Goal: Navigation & Orientation: Find specific page/section

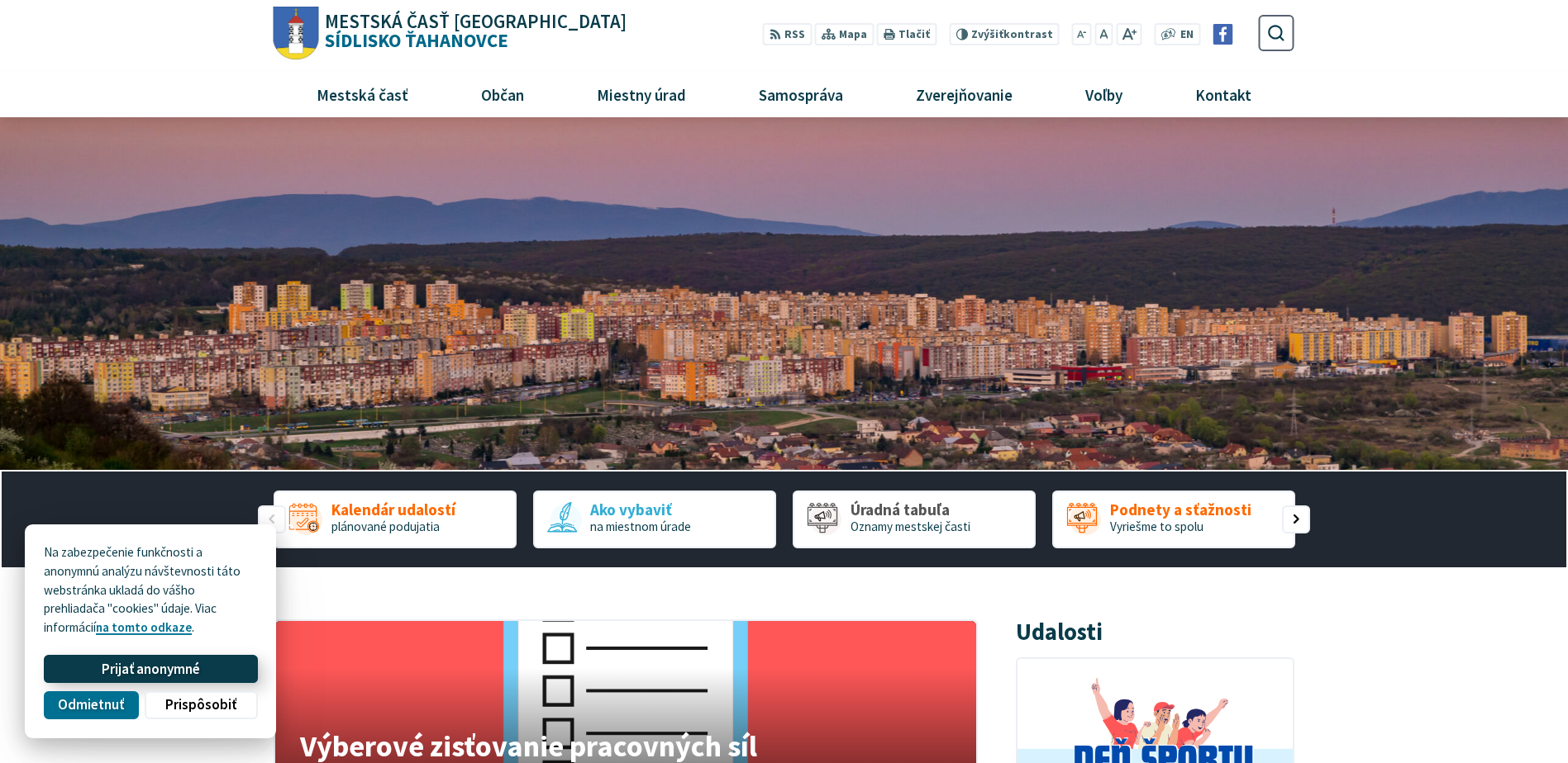
click at [188, 666] on span "Prijať anonymné" at bounding box center [151, 669] width 98 height 17
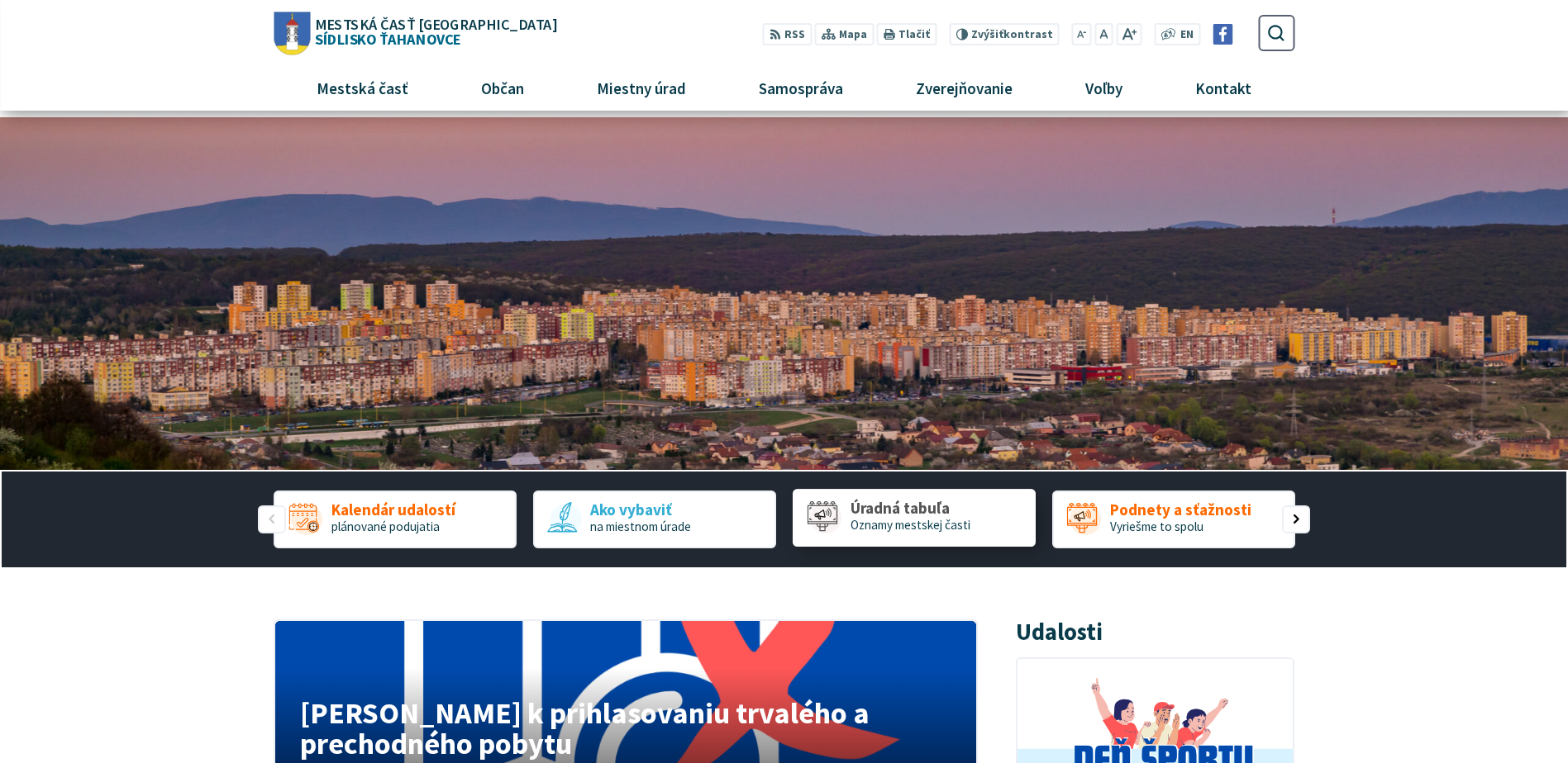
click at [883, 505] on span "Úradná tabuľa" at bounding box center [910, 509] width 120 height 17
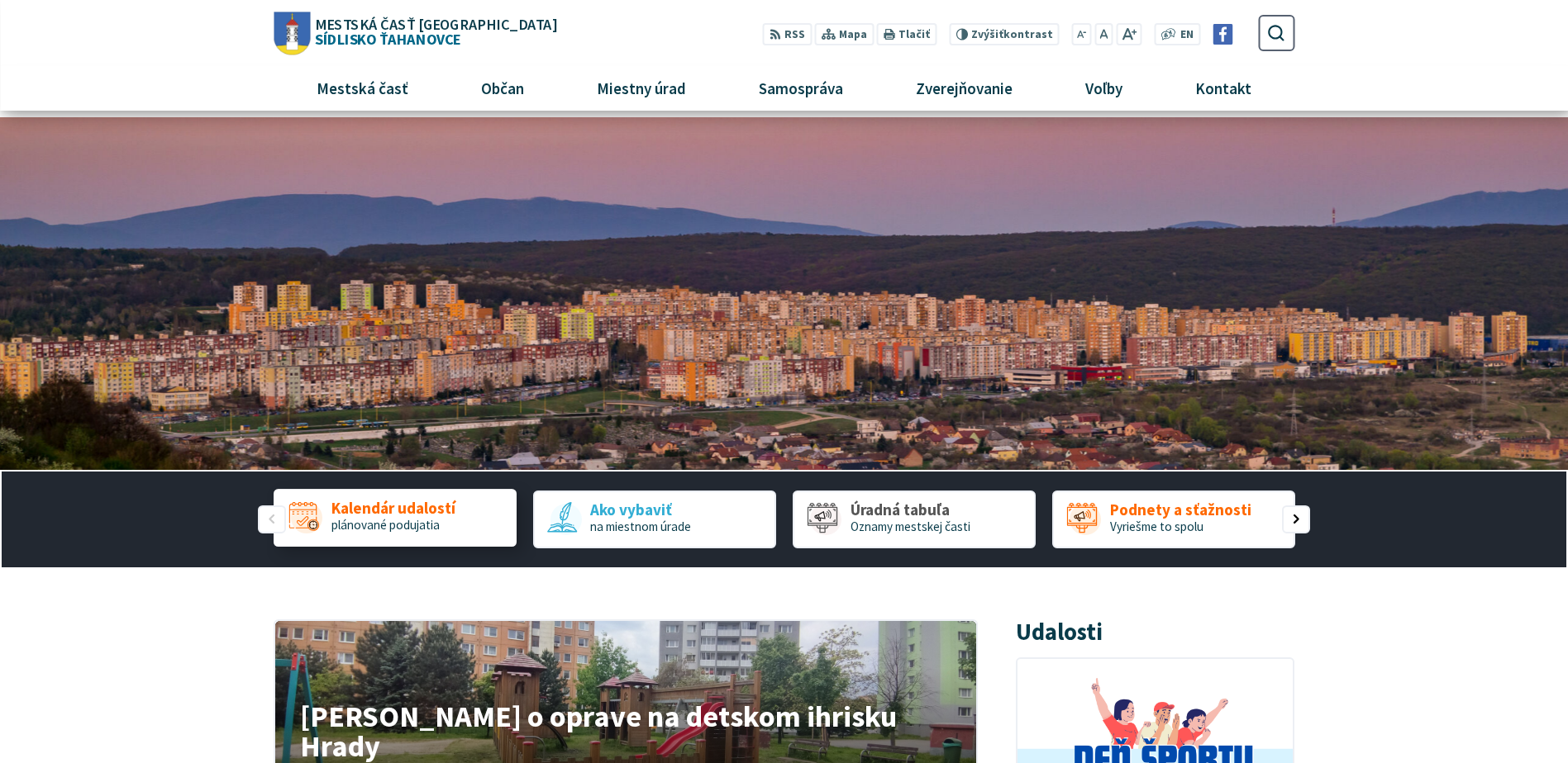
click at [406, 521] on span "plánované podujatia" at bounding box center [385, 525] width 109 height 16
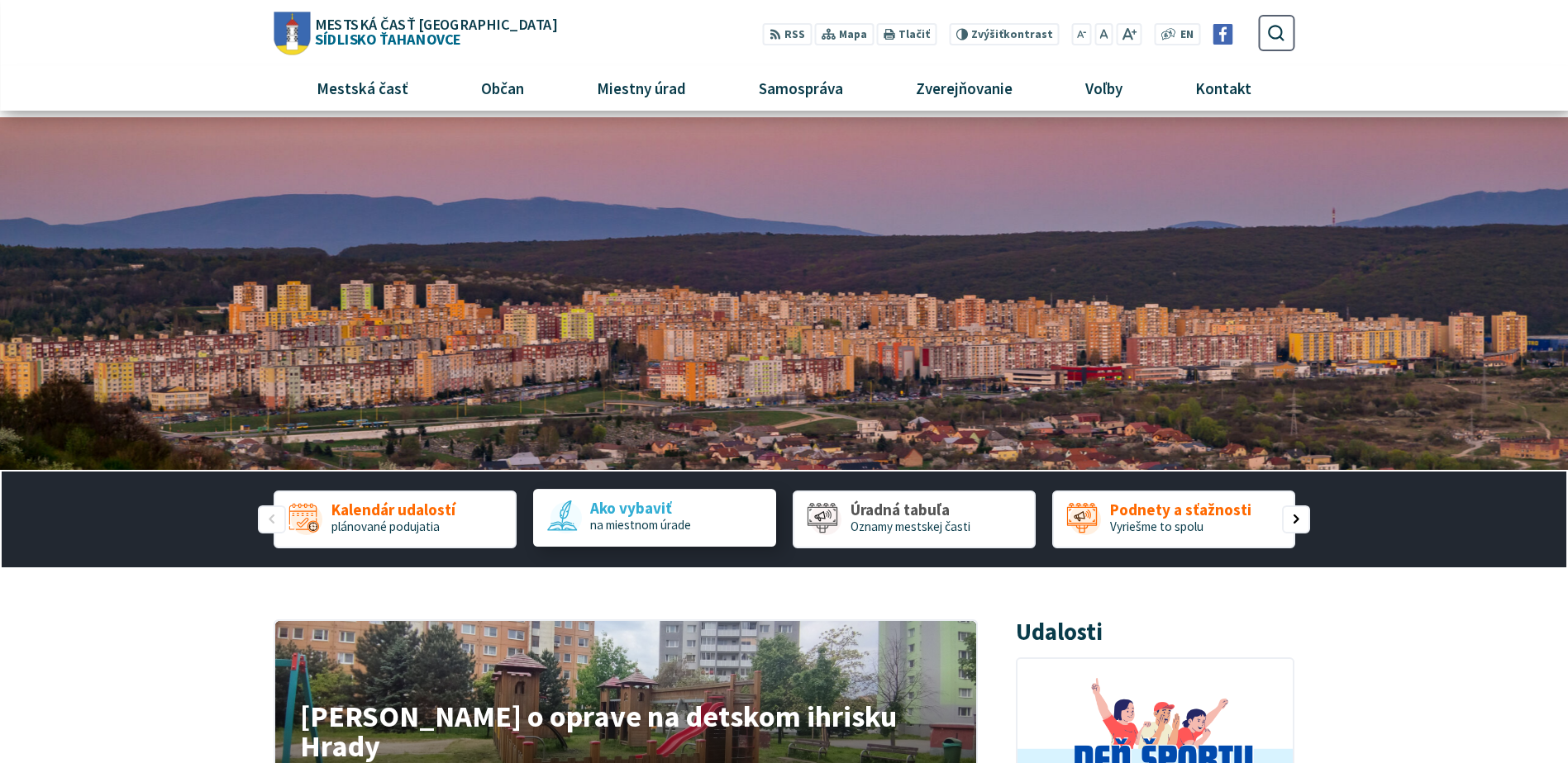
click at [590, 530] on span "na miestnom úrade" at bounding box center [641, 525] width 101 height 16
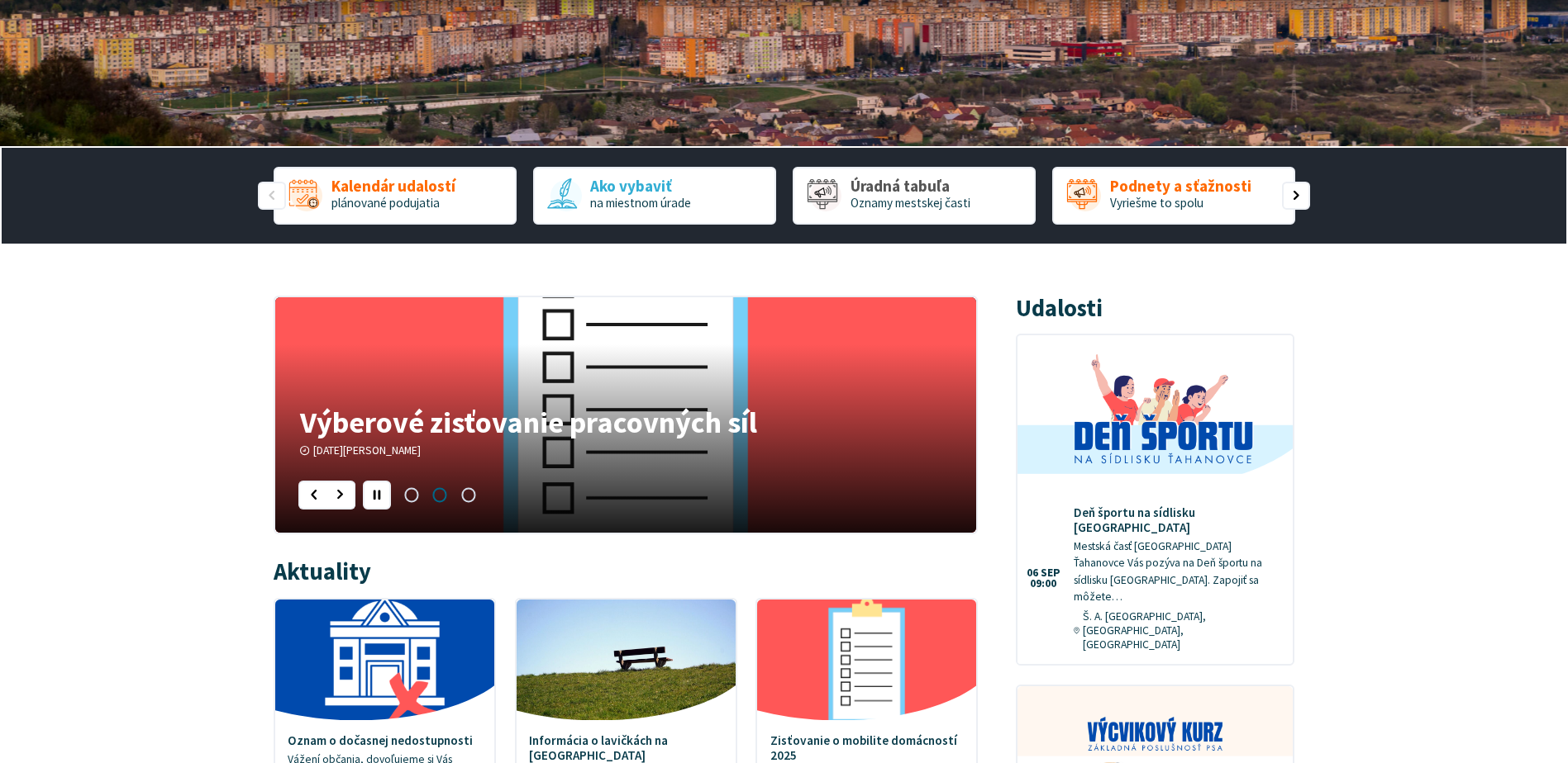
scroll to position [330, 0]
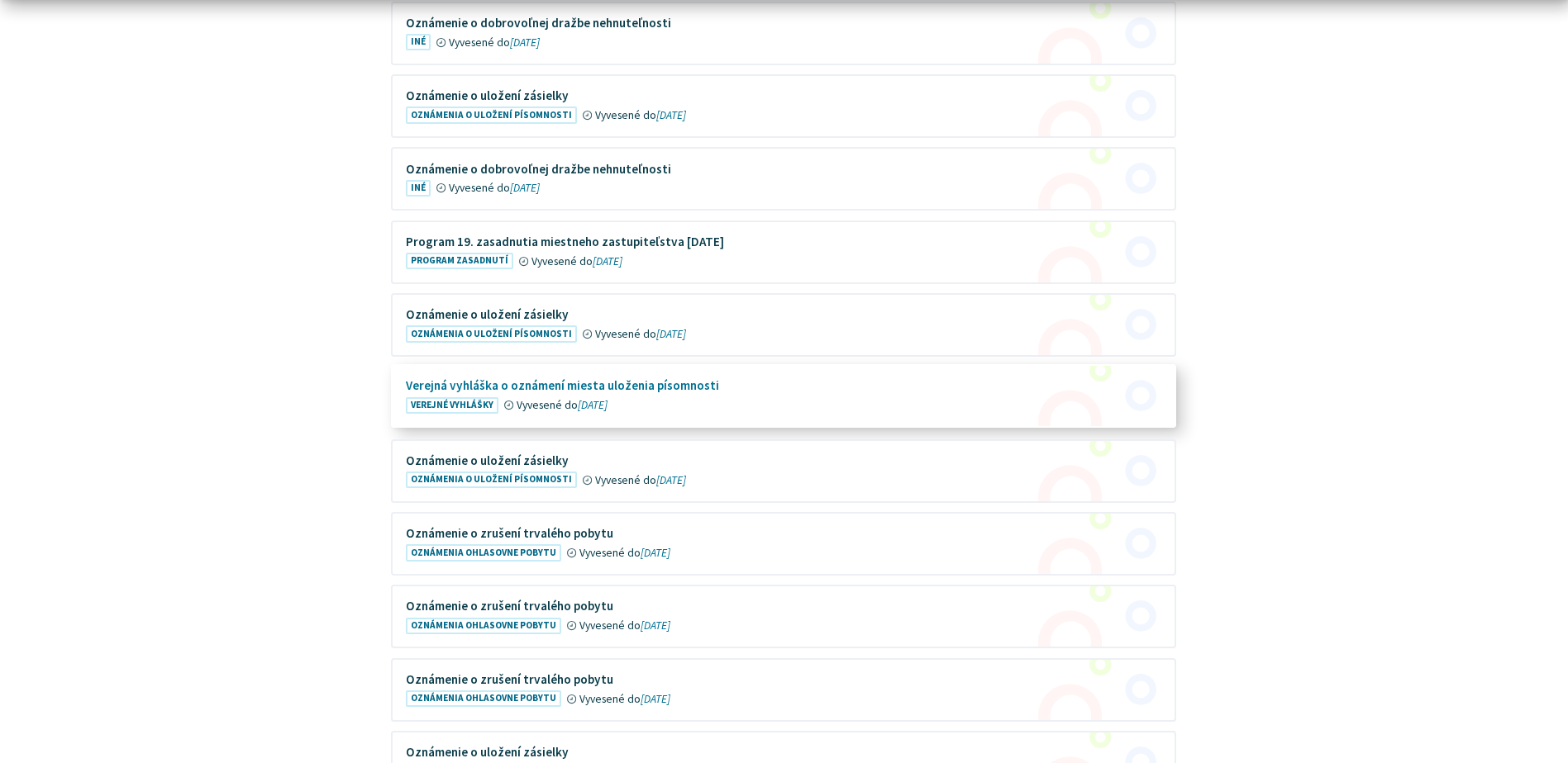
scroll to position [578, 0]
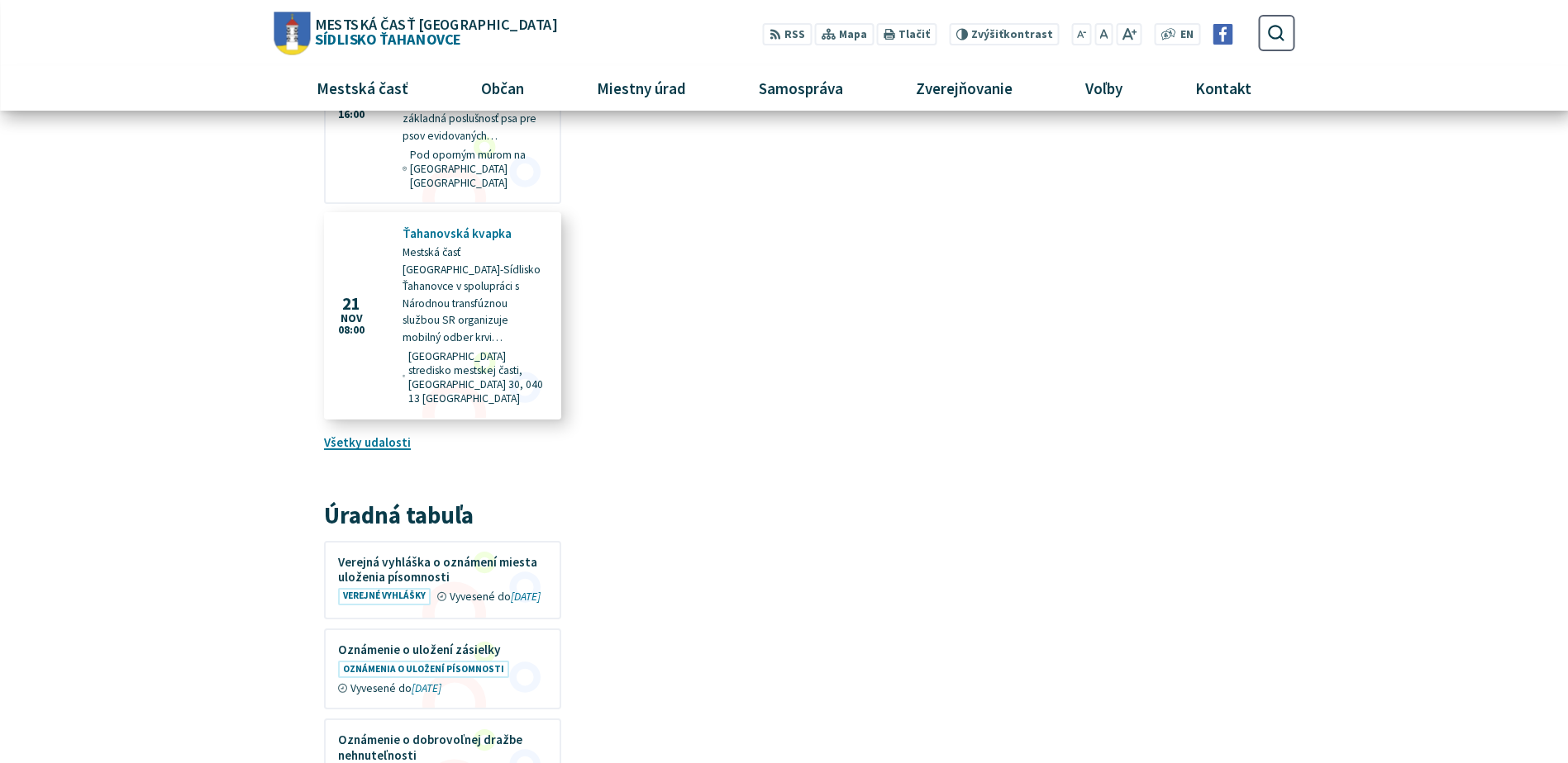
scroll to position [1322, 0]
